Goal: Go to known website: Access a specific website the user already knows

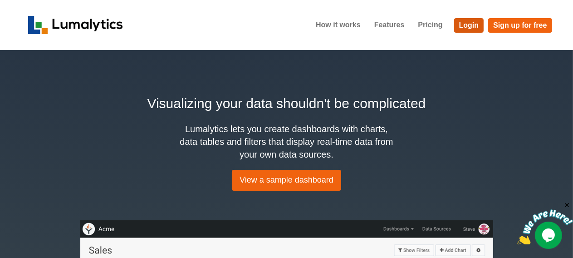
click at [474, 24] on link "Login" at bounding box center [469, 25] width 30 height 15
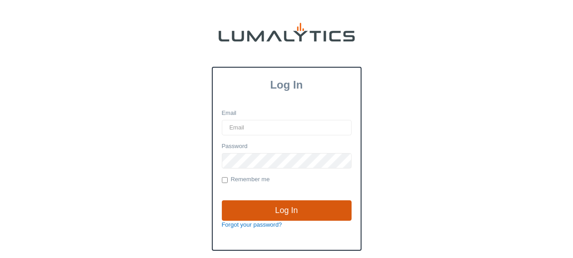
type input "[EMAIL_ADDRESS][DOMAIN_NAME]"
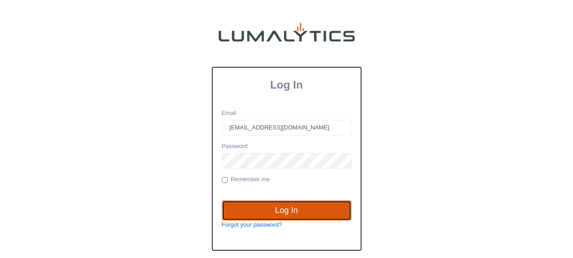
click at [287, 207] on input "Log In" at bounding box center [287, 210] width 130 height 21
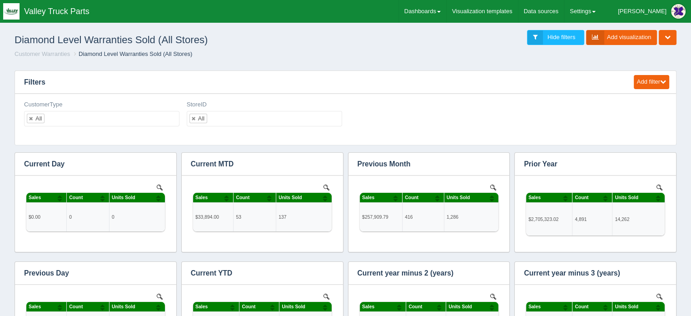
scroll to position [309, 636]
